Goal: Information Seeking & Learning: Learn about a topic

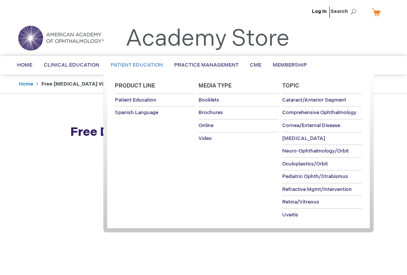
click at [148, 65] on span "Patient Education" at bounding box center [137, 65] width 52 height 6
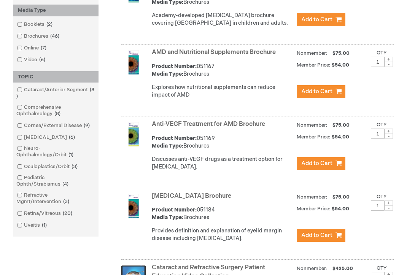
scroll to position [266, 0]
